Goal: Task Accomplishment & Management: Use online tool/utility

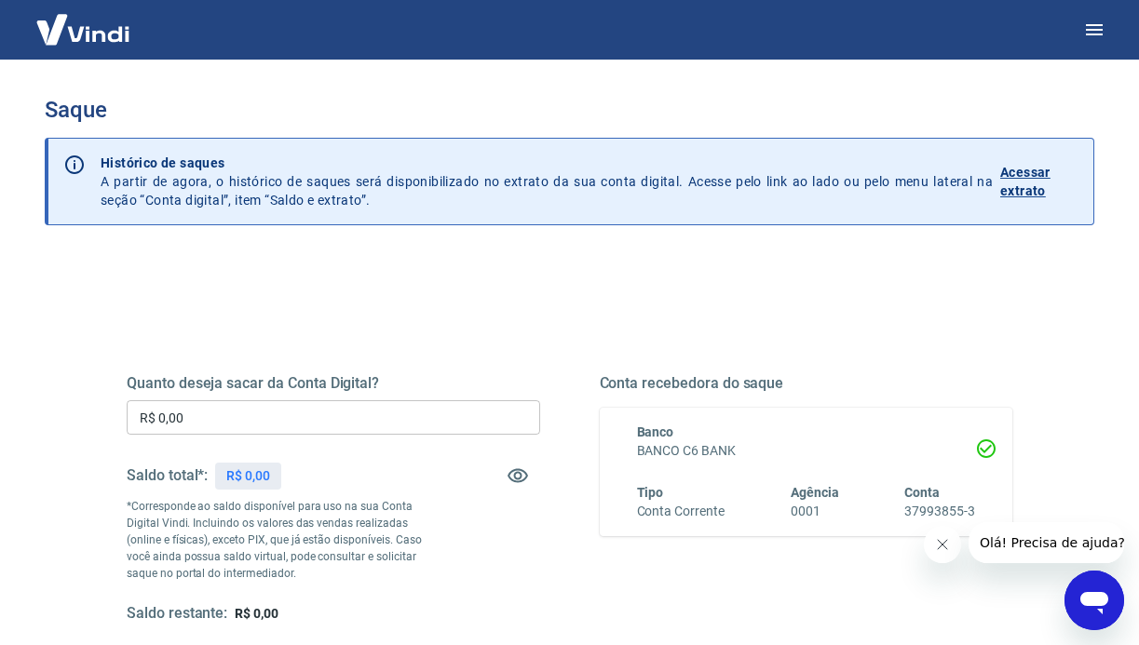
click at [443, 532] on div "Quanto deseja sacar da Conta Digital? R$ 0,00 ​ Saldo total*: R$ 0,00 *Correspo…" at bounding box center [333, 499] width 413 height 250
click at [258, 490] on div "Saldo total*: R$ 903,46" at bounding box center [211, 475] width 169 height 45
click at [260, 478] on p "R$ 903,46" at bounding box center [255, 476] width 59 height 20
copy p "903,46"
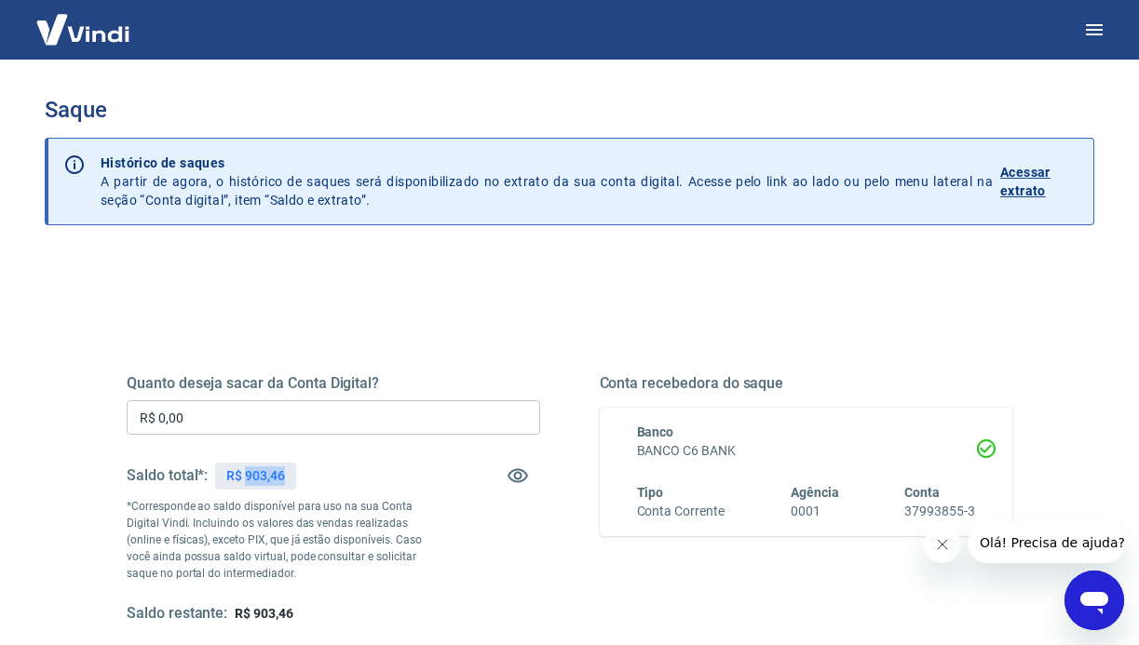
click at [248, 421] on input "R$ 0,00" at bounding box center [333, 417] width 413 height 34
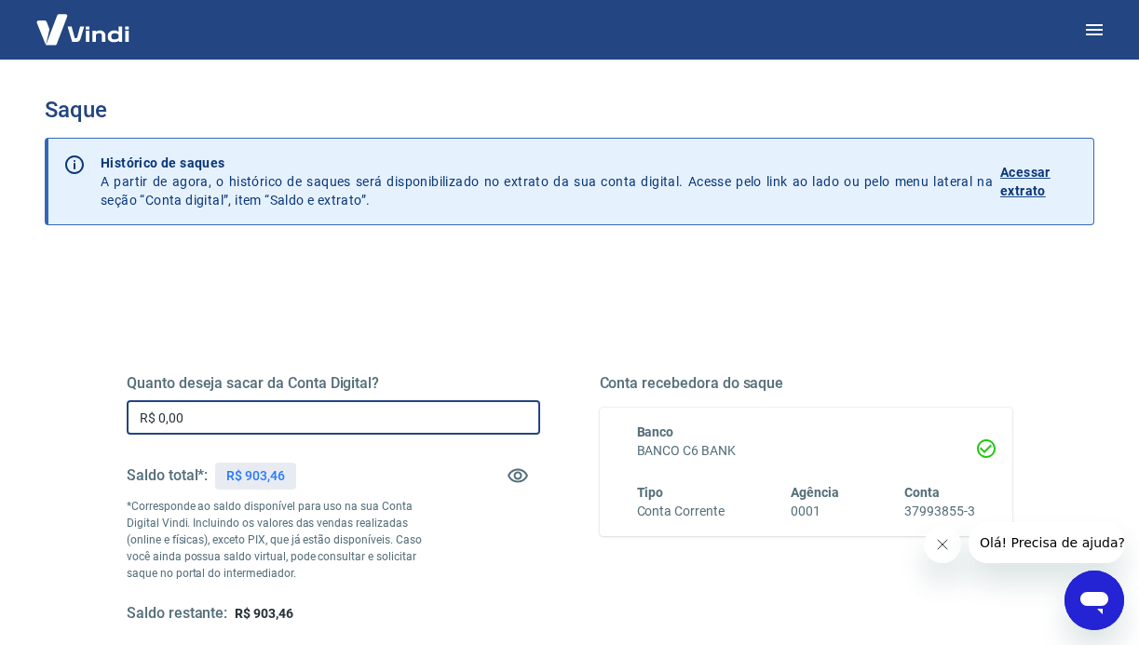
click at [248, 421] on input "R$ 0,00" at bounding box center [333, 417] width 413 height 34
paste input "903,46"
type input "R$ 903,46"
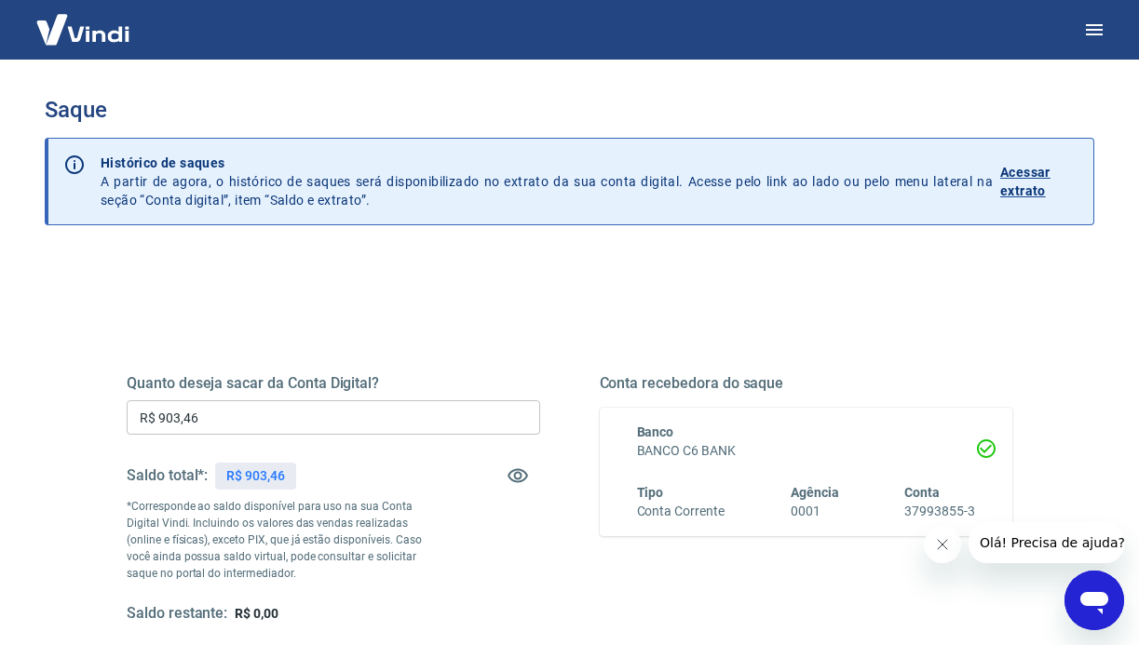
click at [628, 580] on div "Conta recebedora do saque Banco BANCO C6 BANK Tipo Conta Corrente Agência 0001 …" at bounding box center [806, 499] width 413 height 250
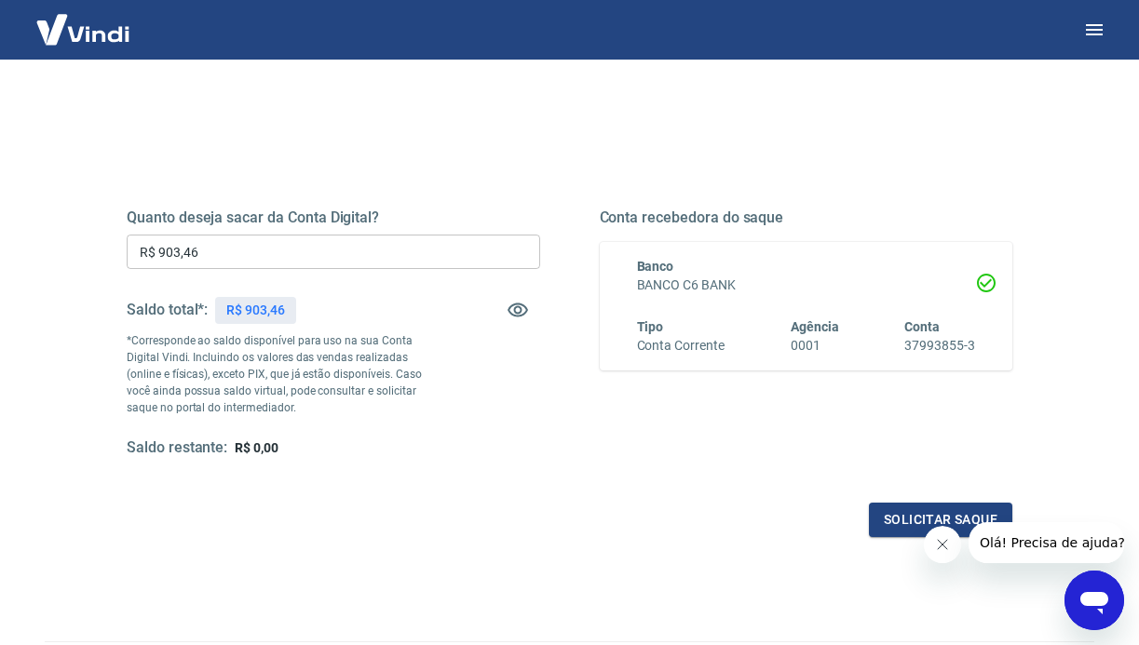
scroll to position [234, 0]
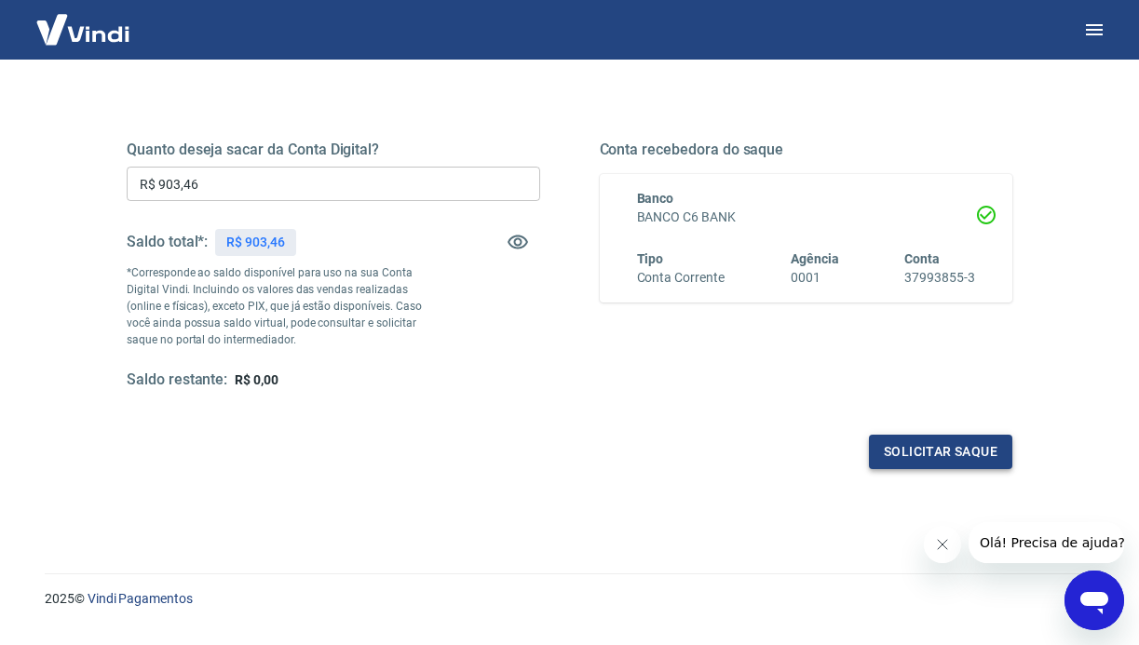
click at [921, 443] on button "Solicitar saque" at bounding box center [940, 452] width 143 height 34
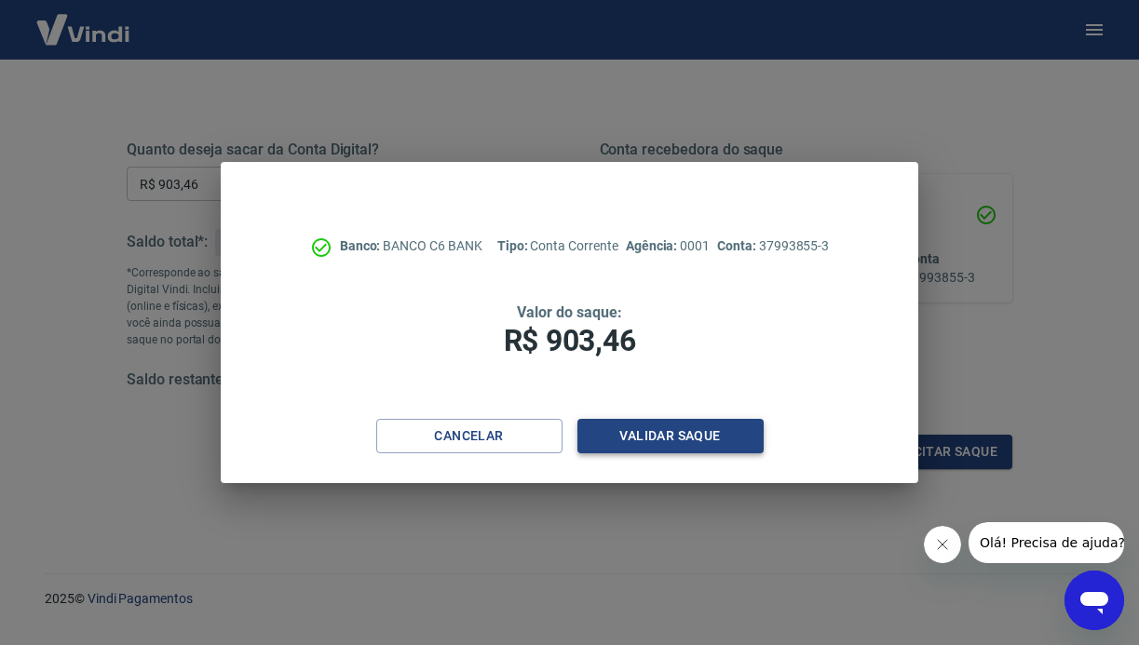
click at [682, 424] on button "Validar saque" at bounding box center [670, 436] width 186 height 34
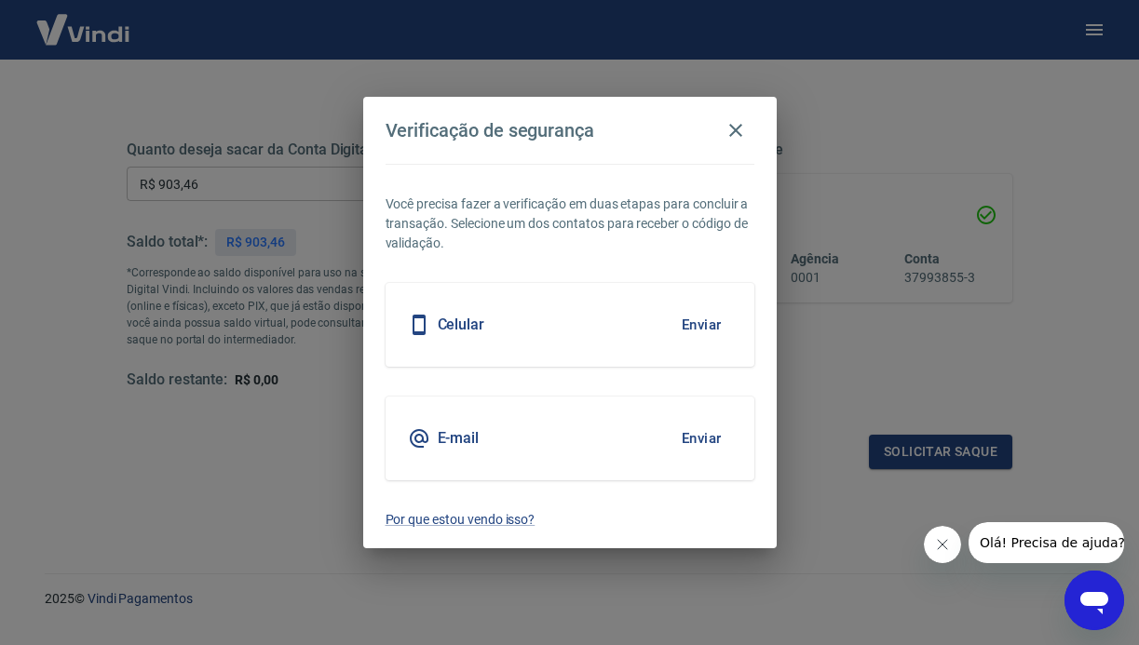
click at [700, 324] on button "Enviar" at bounding box center [701, 324] width 61 height 39
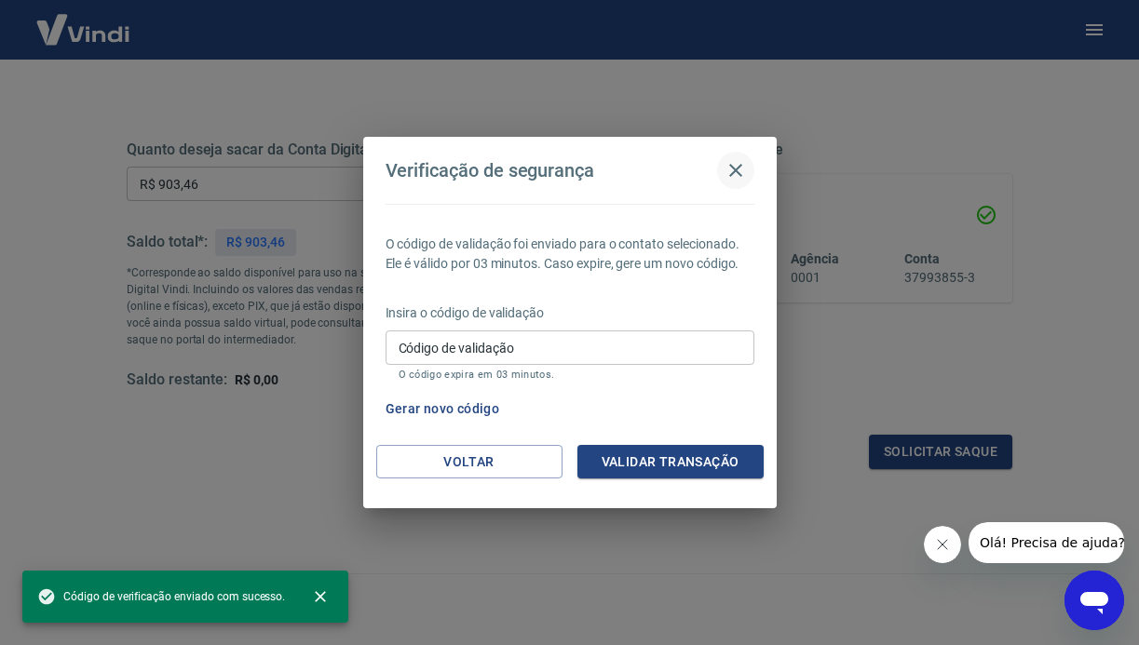
click at [745, 169] on icon "button" at bounding box center [735, 170] width 22 height 22
